Goal: Task Accomplishment & Management: Use online tool/utility

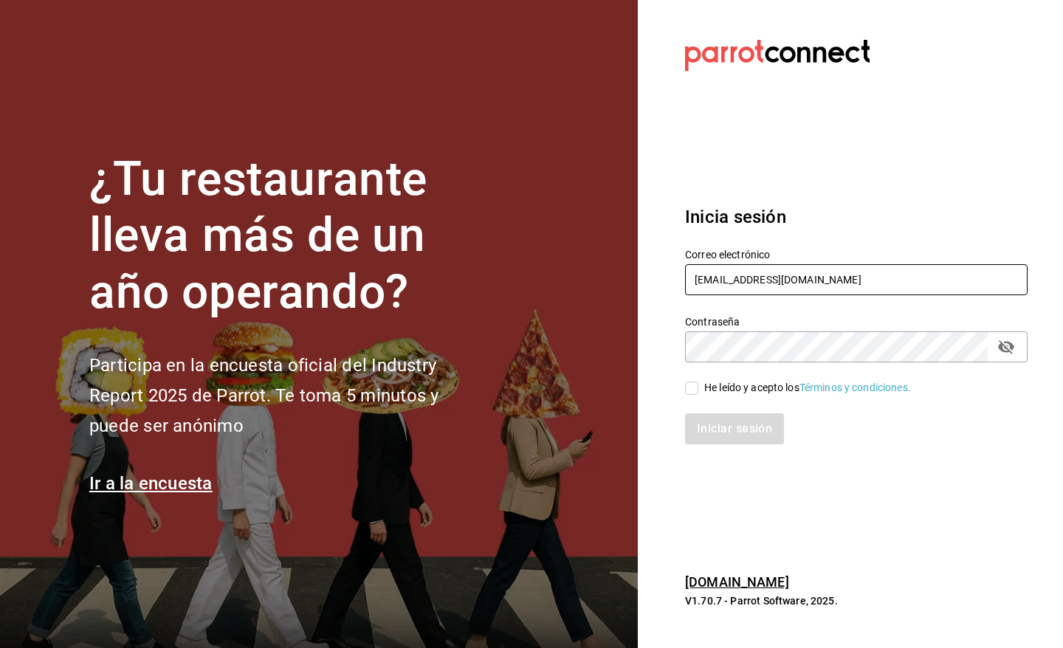
click at [792, 283] on input "[EMAIL_ADDRESS][DOMAIN_NAME]" at bounding box center [856, 279] width 342 height 31
type input "[EMAIL_ADDRESS][DOMAIN_NAME]"
click at [692, 385] on input "He leído y acepto los Términos y condiciones." at bounding box center [691, 388] width 13 height 13
checkbox input "true"
click at [706, 432] on button "Iniciar sesión" at bounding box center [735, 428] width 100 height 31
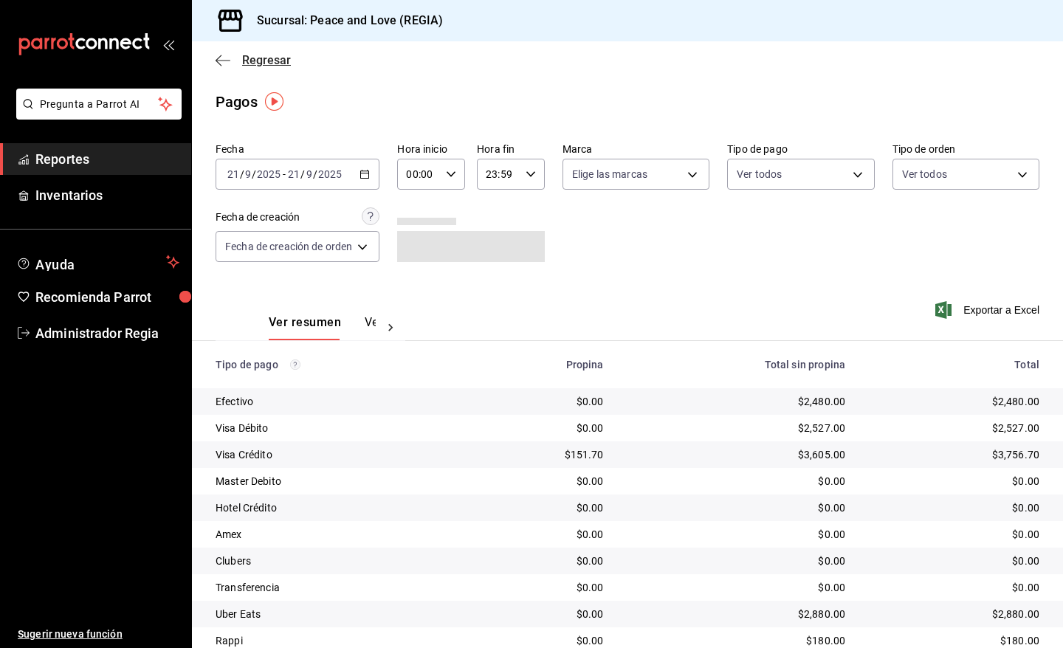
click at [275, 65] on span "Regresar" at bounding box center [266, 60] width 49 height 14
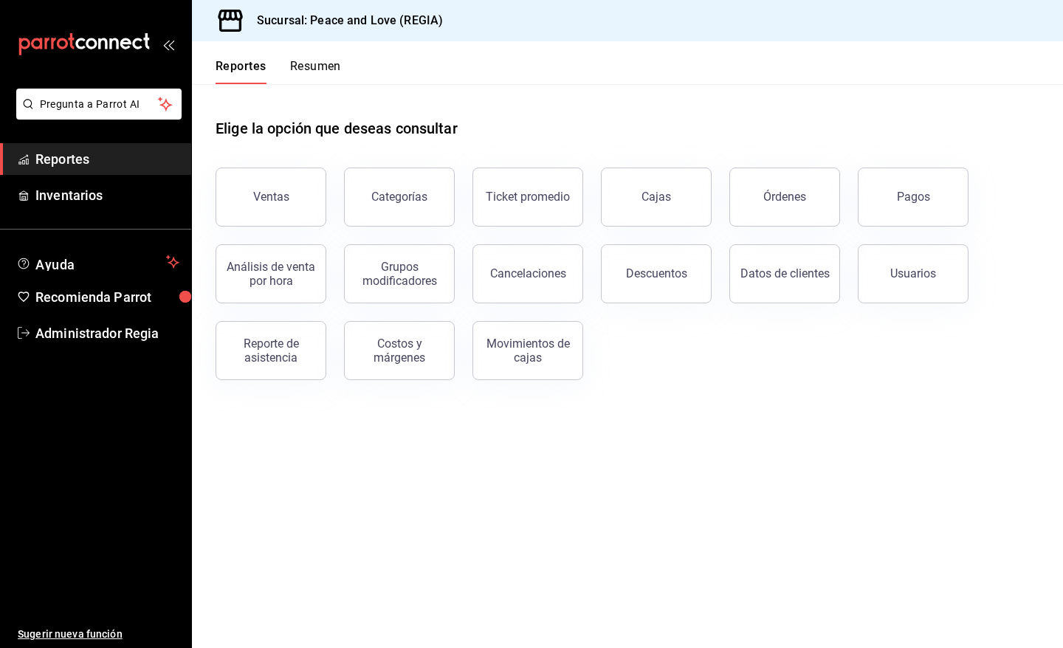
click at [754, 200] on button "Órdenes" at bounding box center [784, 197] width 111 height 59
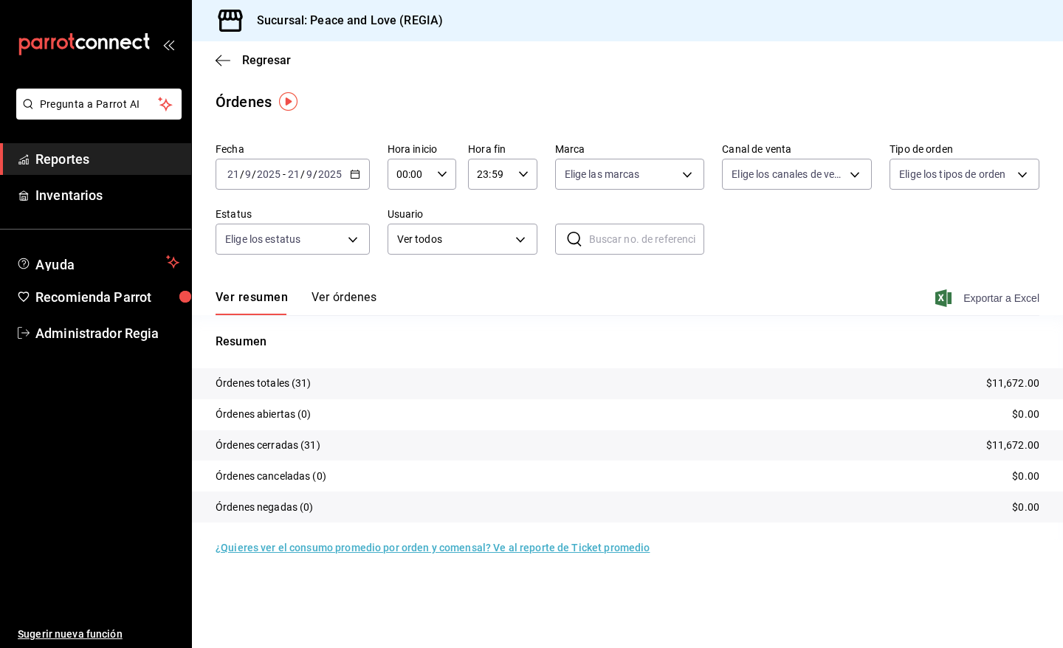
click at [1000, 299] on span "Exportar a Excel" at bounding box center [988, 298] width 101 height 18
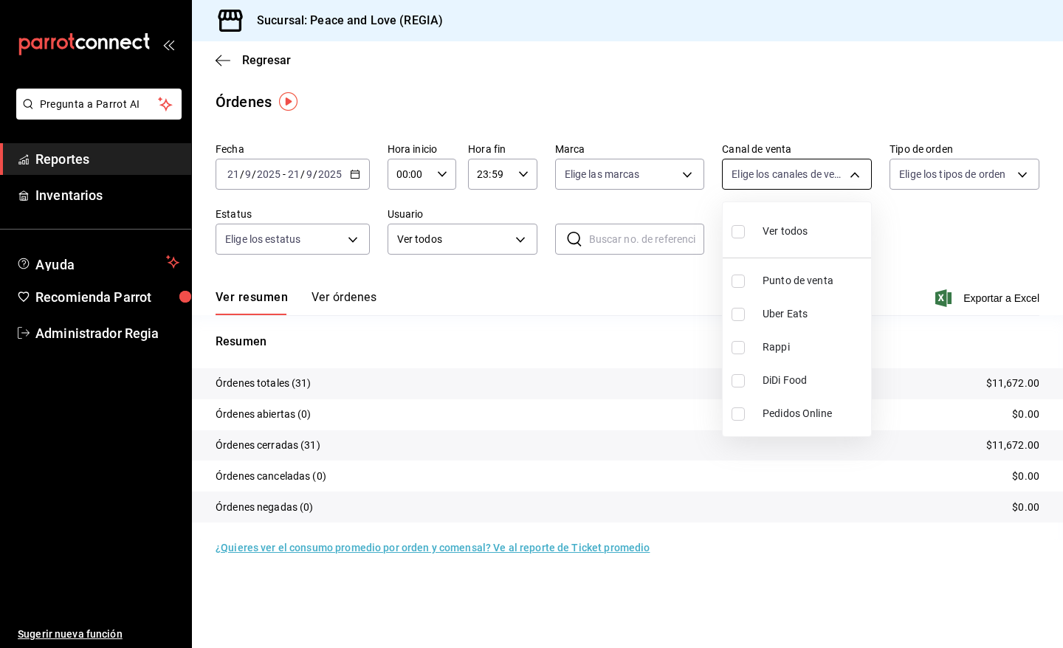
click at [791, 172] on body "Pregunta a Parrot AI Reportes Inventarios Ayuda Recomienda Parrot Administrador…" at bounding box center [531, 324] width 1063 height 648
click at [742, 312] on input "checkbox" at bounding box center [737, 314] width 13 height 13
checkbox input "true"
type input "UBER_EATS"
click at [742, 312] on input "checkbox" at bounding box center [737, 314] width 13 height 13
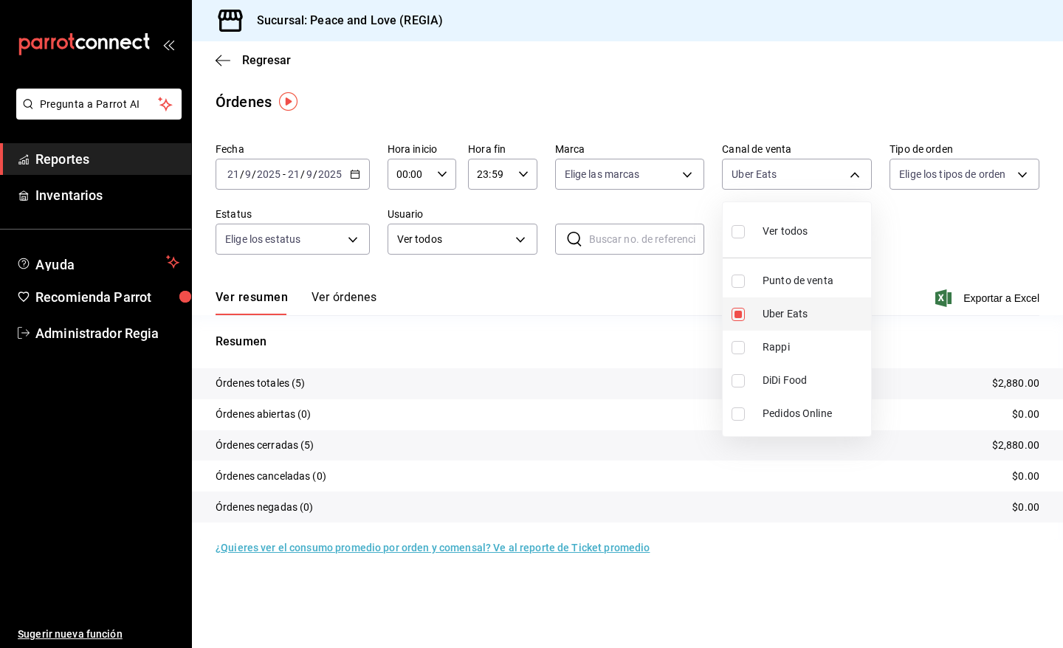
checkbox input "false"
click at [731, 348] on input "checkbox" at bounding box center [737, 347] width 13 height 13
checkbox input "true"
type input "RAPPI"
click at [740, 351] on input "checkbox" at bounding box center [737, 347] width 13 height 13
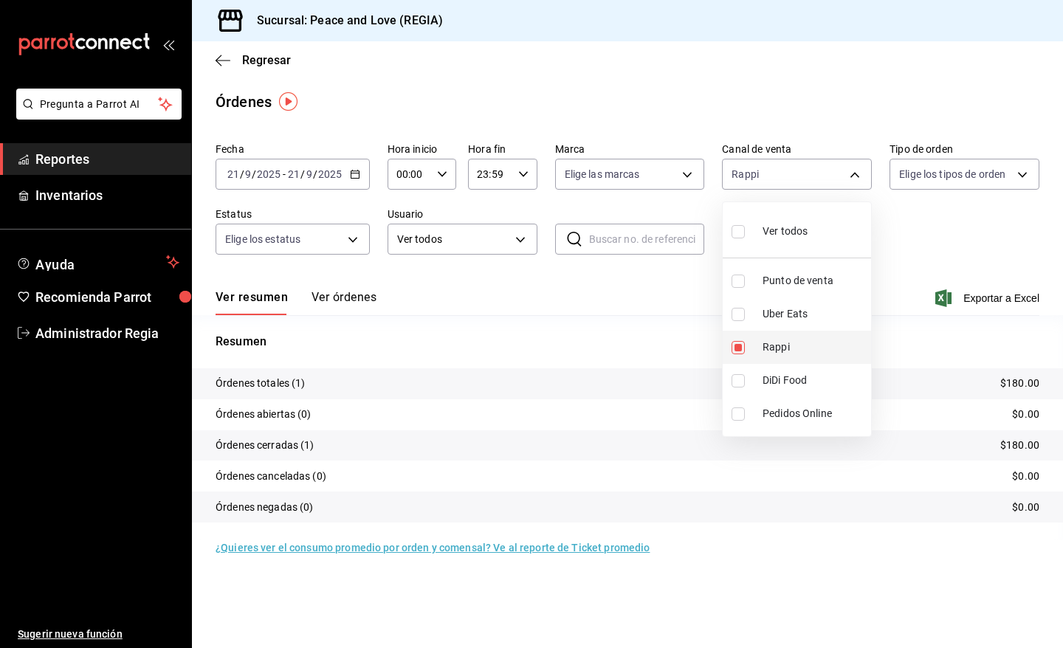
checkbox input "false"
click at [266, 58] on div at bounding box center [531, 324] width 1063 height 648
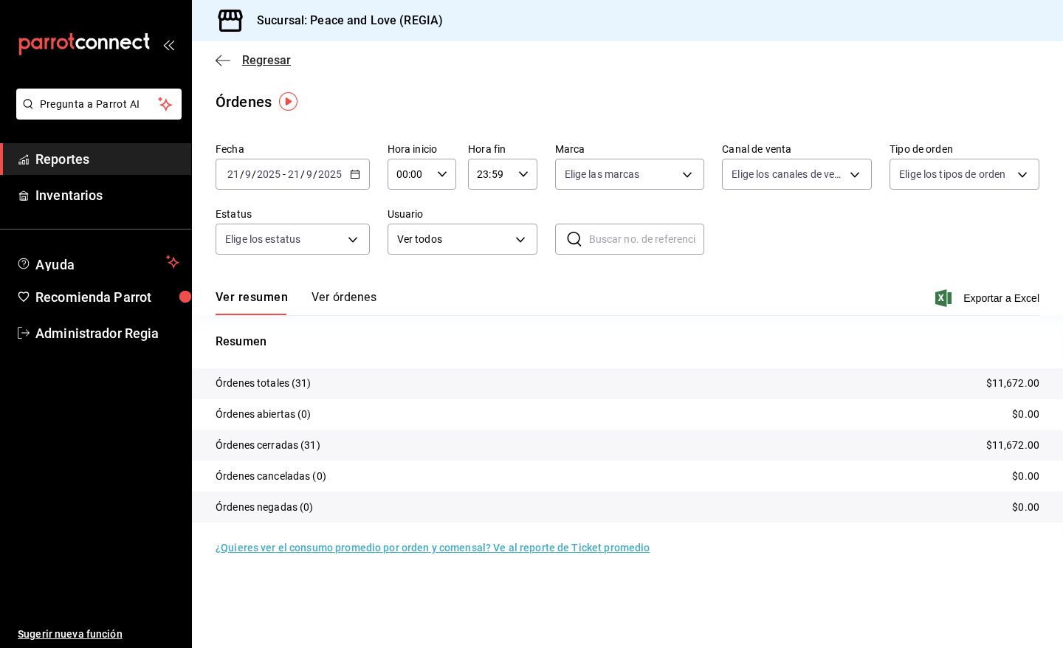
click at [244, 54] on span "Regresar" at bounding box center [266, 60] width 49 height 14
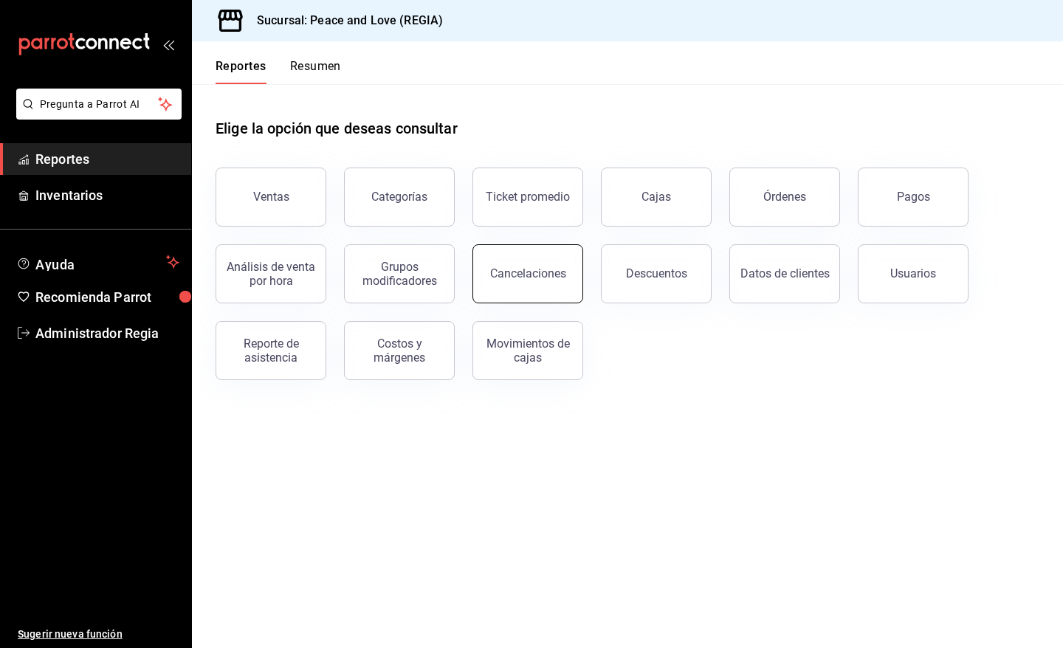
click at [537, 264] on button "Cancelaciones" at bounding box center [527, 273] width 111 height 59
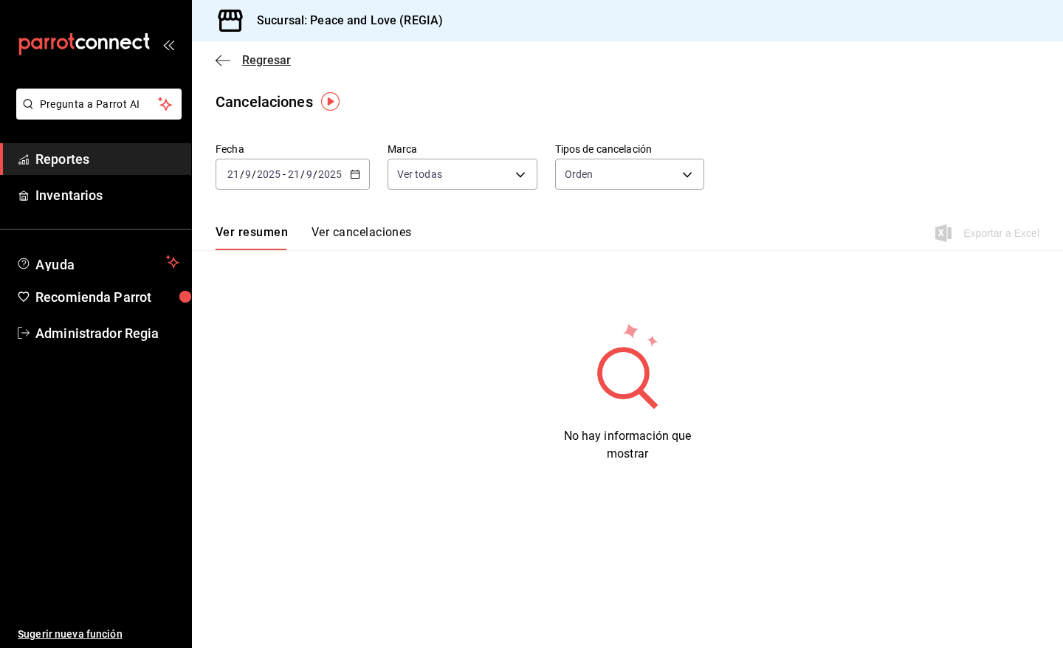
click at [253, 55] on span "Regresar" at bounding box center [266, 60] width 49 height 14
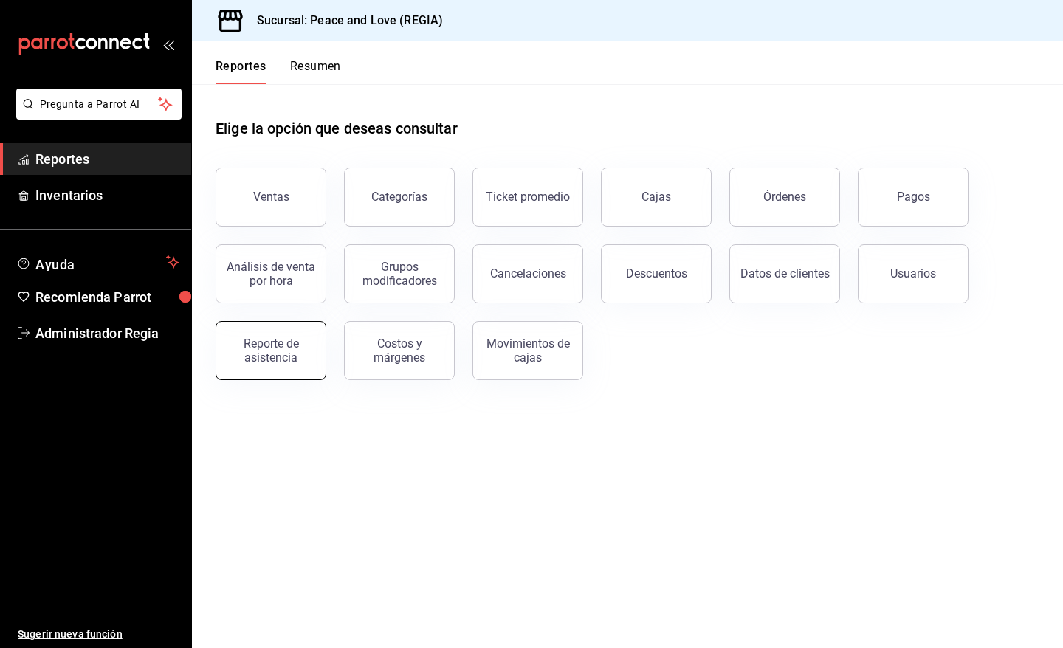
click at [304, 367] on button "Reporte de asistencia" at bounding box center [271, 350] width 111 height 59
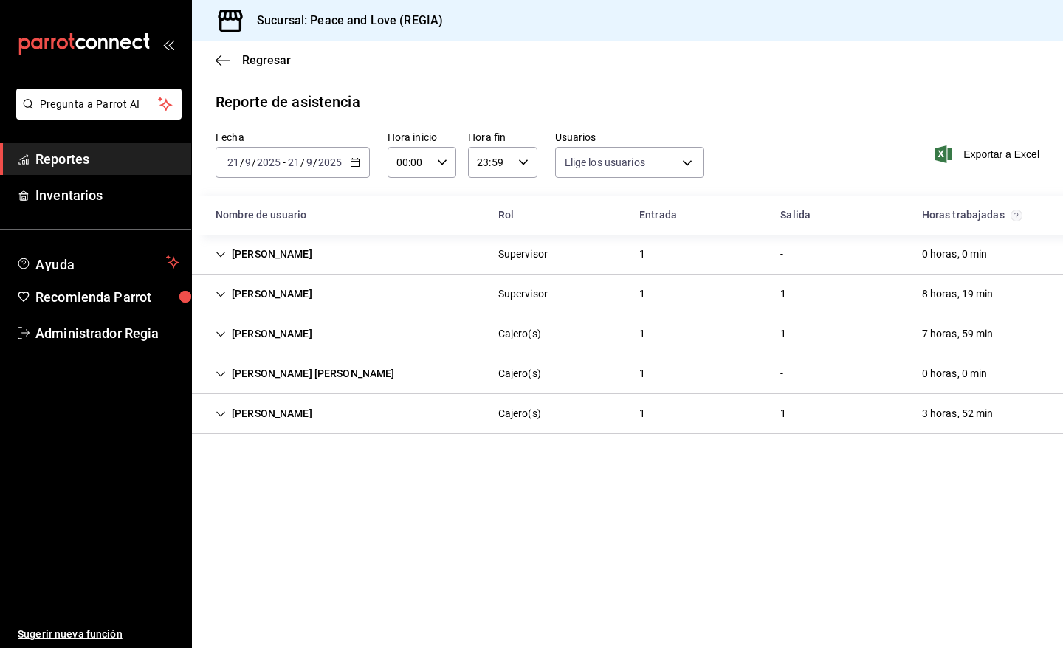
type input "df716115-a66c-409e-928d-ee082c8a1897,7ad74d14-eb0f-4077-9c12-ec4012b952b2,6a0dd…"
